Goal: Task Accomplishment & Management: Use online tool/utility

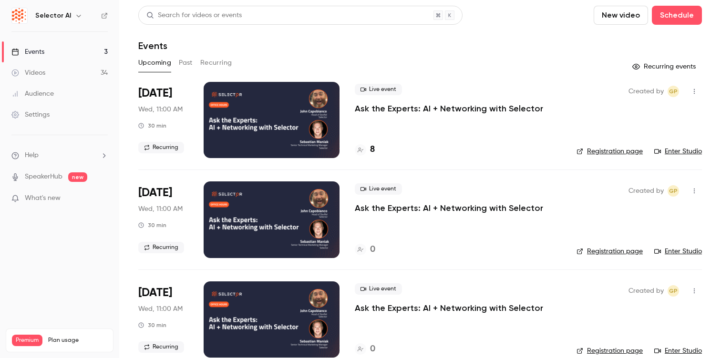
click at [182, 61] on button "Past" at bounding box center [186, 62] width 14 height 15
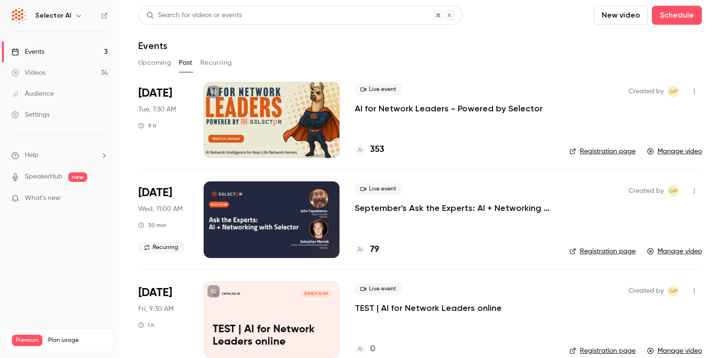
click at [284, 130] on div at bounding box center [272, 120] width 136 height 76
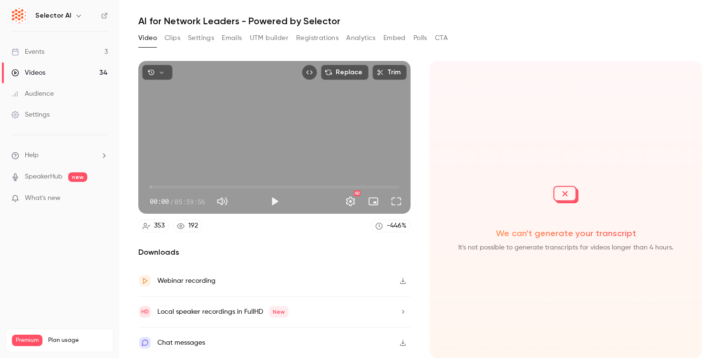
scroll to position [24, 0]
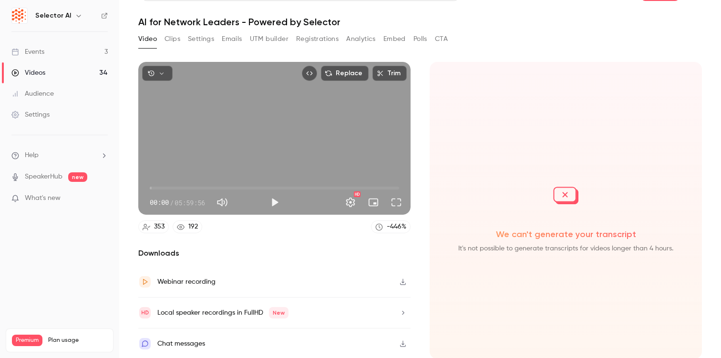
click at [170, 39] on button "Clips" at bounding box center [172, 38] width 16 height 15
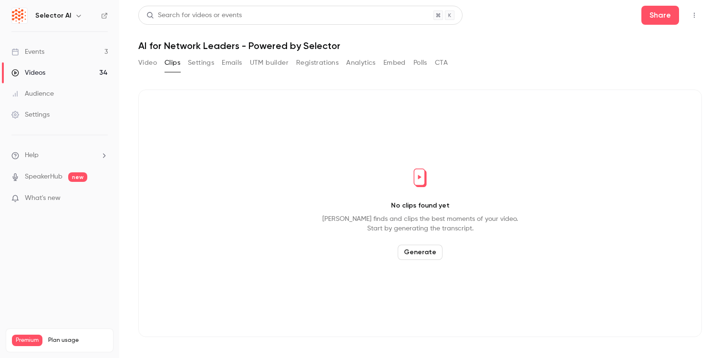
click at [204, 66] on button "Settings" at bounding box center [201, 62] width 26 height 15
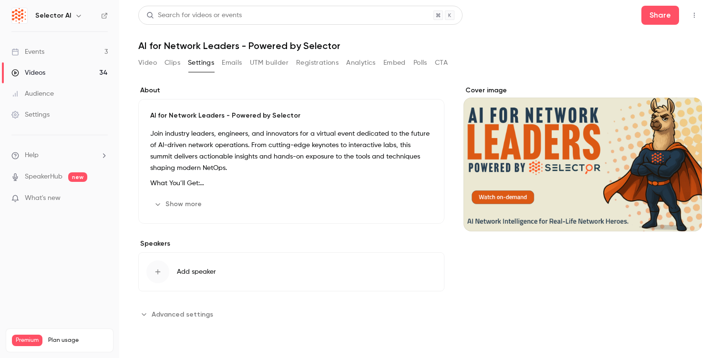
click at [148, 65] on button "Video" at bounding box center [147, 62] width 19 height 15
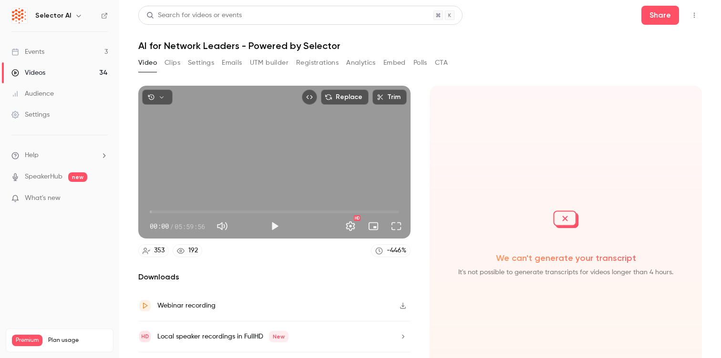
scroll to position [25, 0]
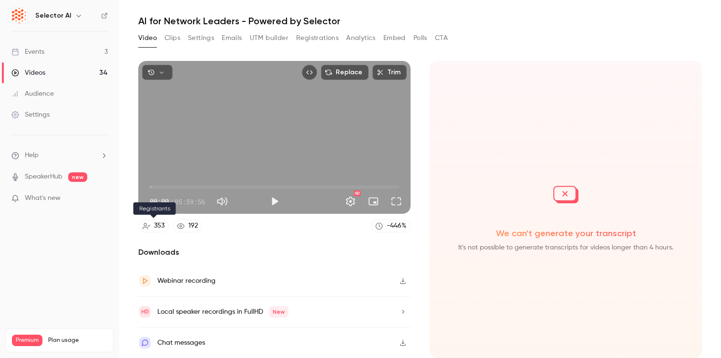
click at [152, 228] on link "353" at bounding box center [153, 226] width 31 height 13
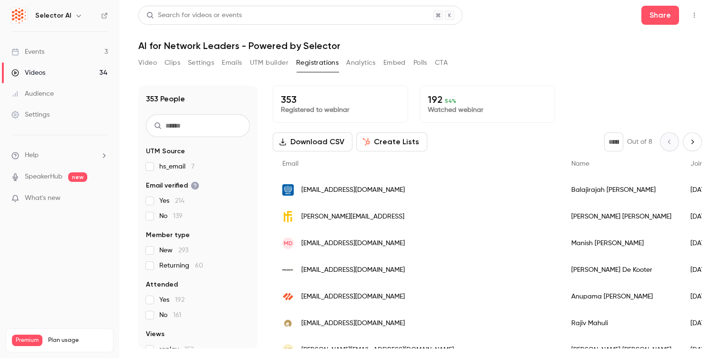
click at [356, 65] on button "Analytics" at bounding box center [361, 62] width 30 height 15
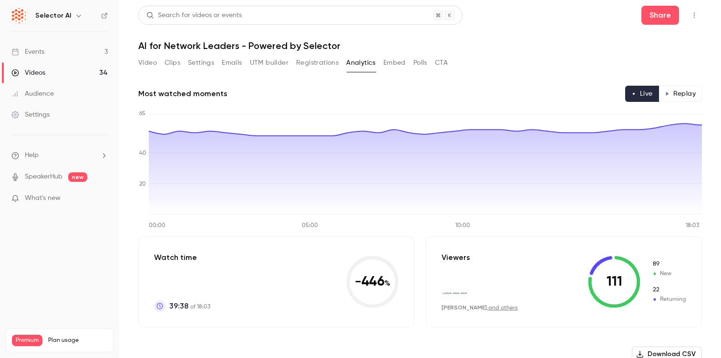
click at [691, 88] on button "Replay" at bounding box center [679, 94] width 43 height 16
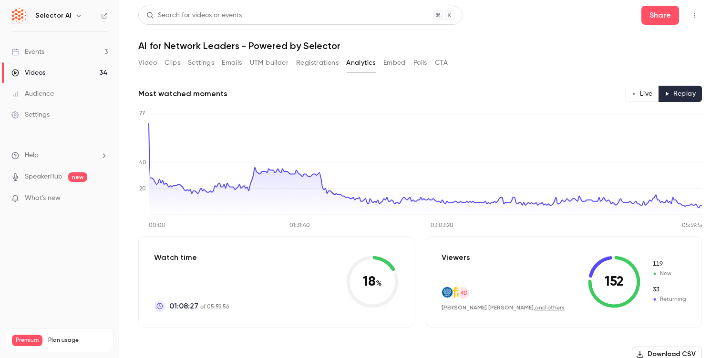
click at [172, 60] on button "Clips" at bounding box center [172, 62] width 16 height 15
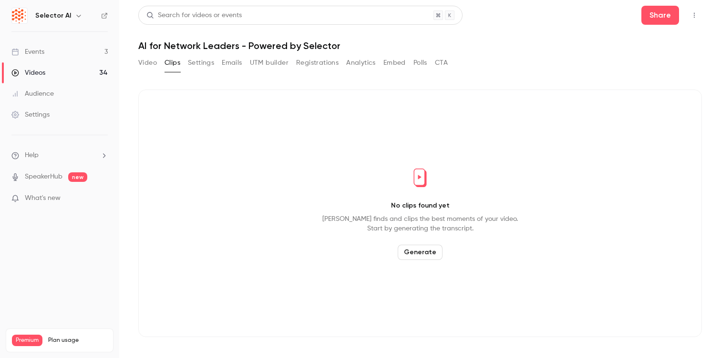
click at [423, 255] on button "Generate" at bounding box center [420, 252] width 45 height 15
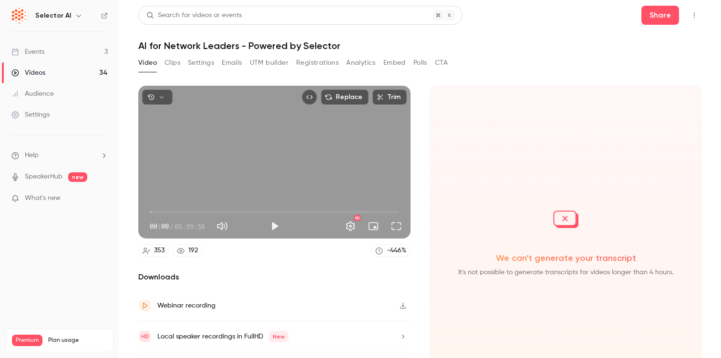
scroll to position [25, 0]
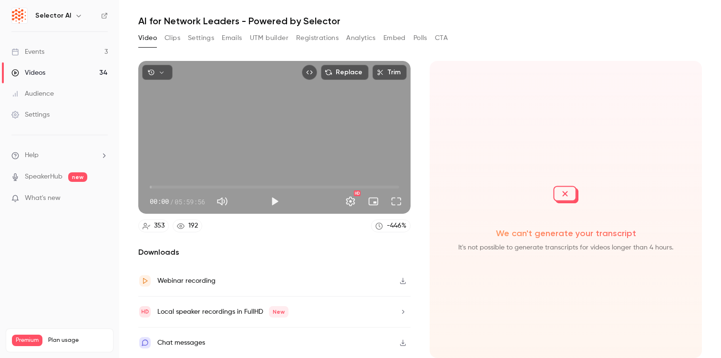
click at [174, 35] on button "Clips" at bounding box center [172, 38] width 16 height 15
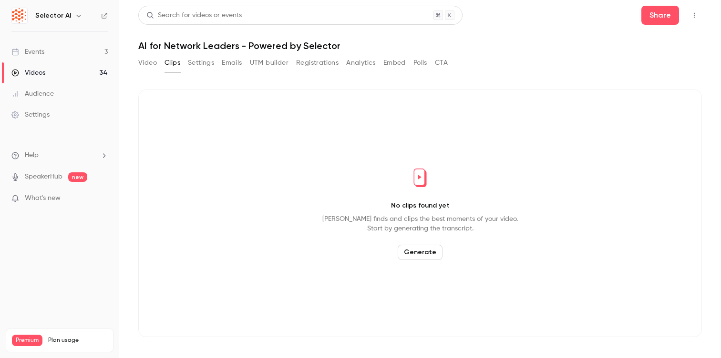
click at [415, 259] on button "Generate" at bounding box center [420, 252] width 45 height 15
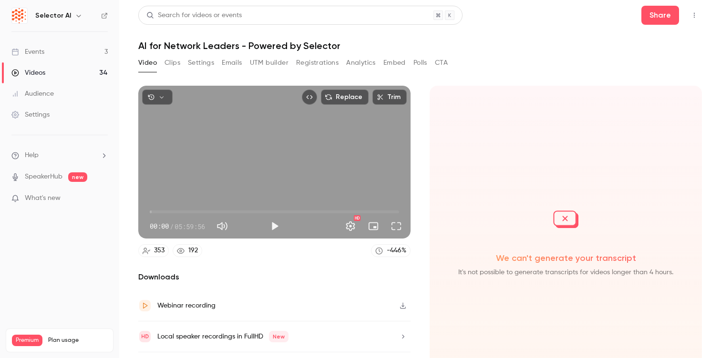
scroll to position [25, 0]
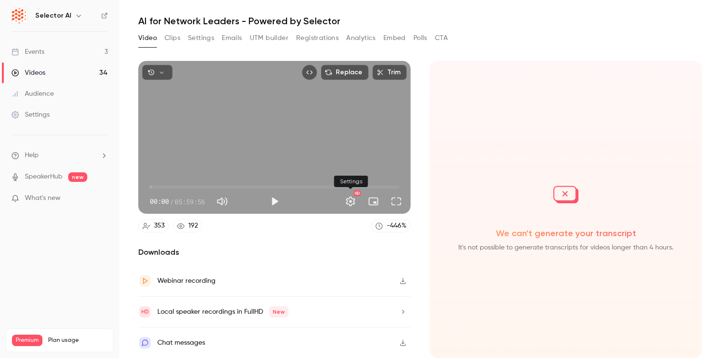
click at [351, 203] on button "Settings" at bounding box center [350, 201] width 19 height 19
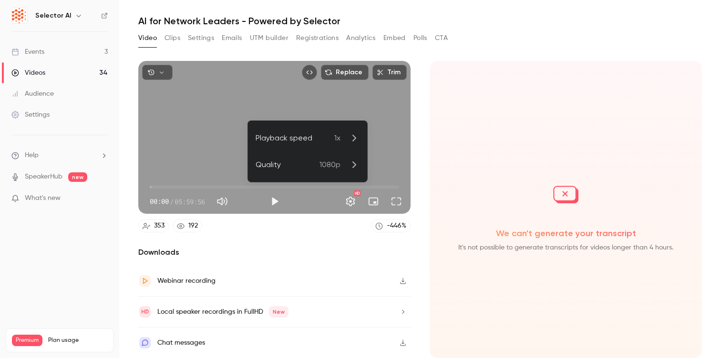
click at [316, 227] on div at bounding box center [360, 179] width 721 height 358
